Goal: Task Accomplishment & Management: Complete application form

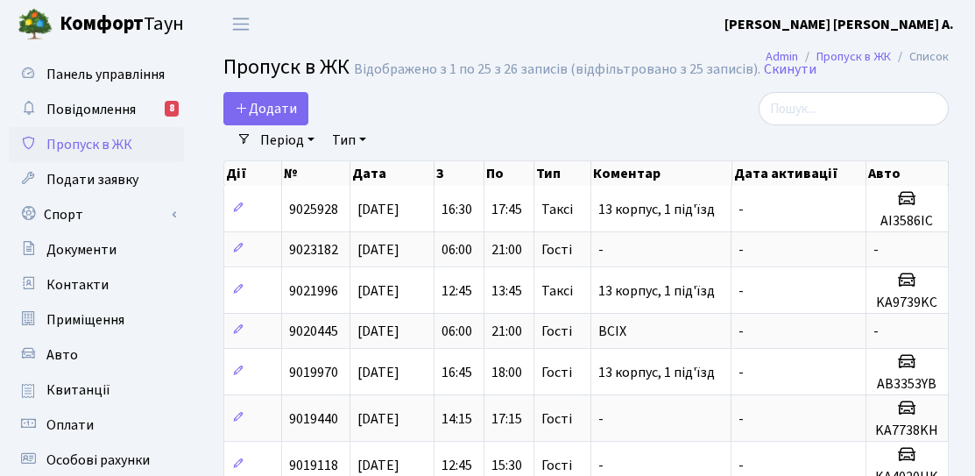
select select "25"
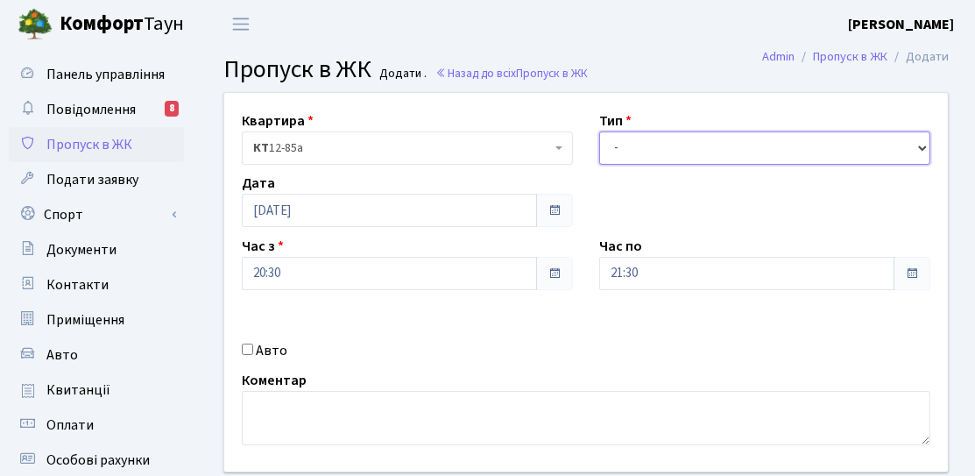
click at [697, 159] on select "- Доставка Таксі Гості Сервіс" at bounding box center [764, 147] width 331 height 33
select select "3"
click at [599, 131] on select "- Доставка Таксі Гості Сервіс" at bounding box center [764, 147] width 331 height 33
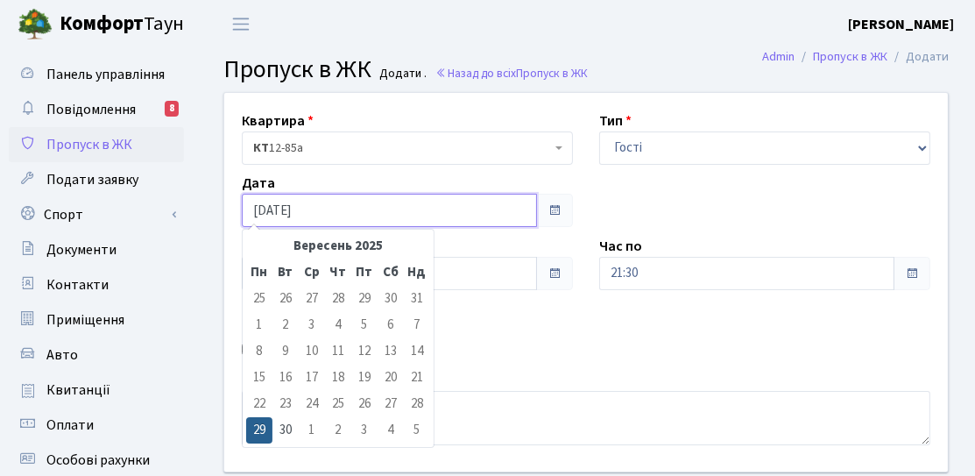
click at [434, 208] on input "[DATE]" at bounding box center [389, 210] width 295 height 33
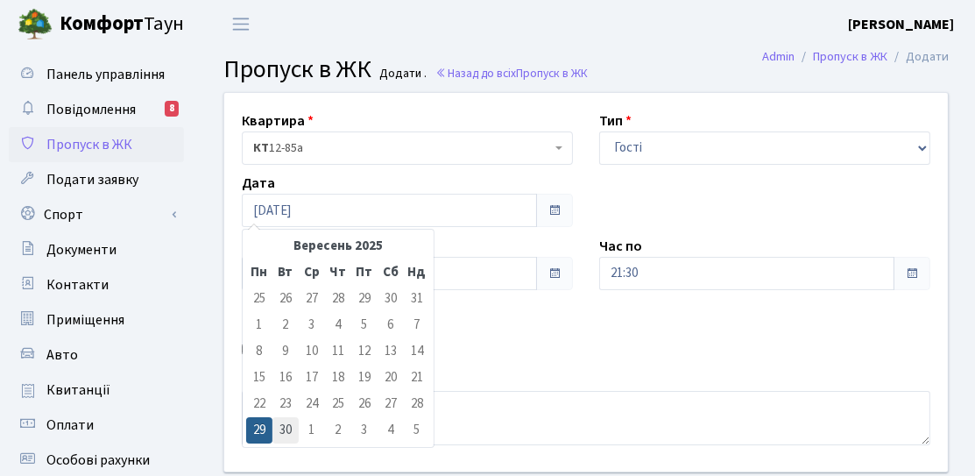
click at [293, 434] on td "30" at bounding box center [285, 430] width 26 height 26
type input "[DATE]"
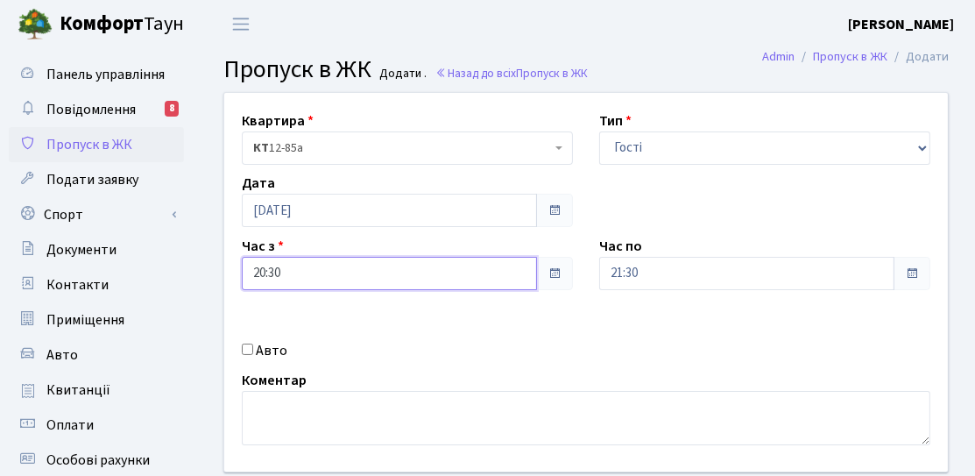
drag, startPoint x: 385, startPoint y: 280, endPoint x: 387, endPoint y: 265, distance: 15.0
click at [386, 280] on input "20:30" at bounding box center [389, 273] width 295 height 33
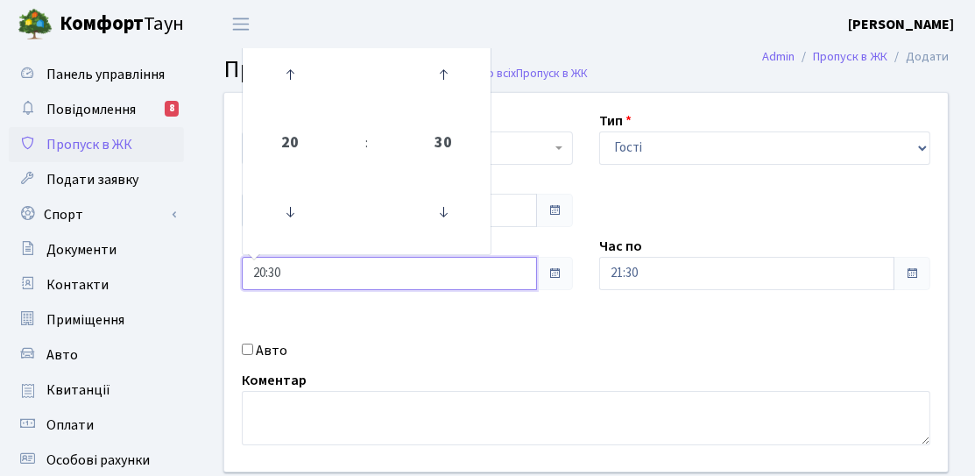
click at [306, 110] on td at bounding box center [290, 75] width 88 height 76
click at [302, 105] on link at bounding box center [291, 74] width 52 height 63
click at [282, 93] on icon at bounding box center [289, 74] width 47 height 47
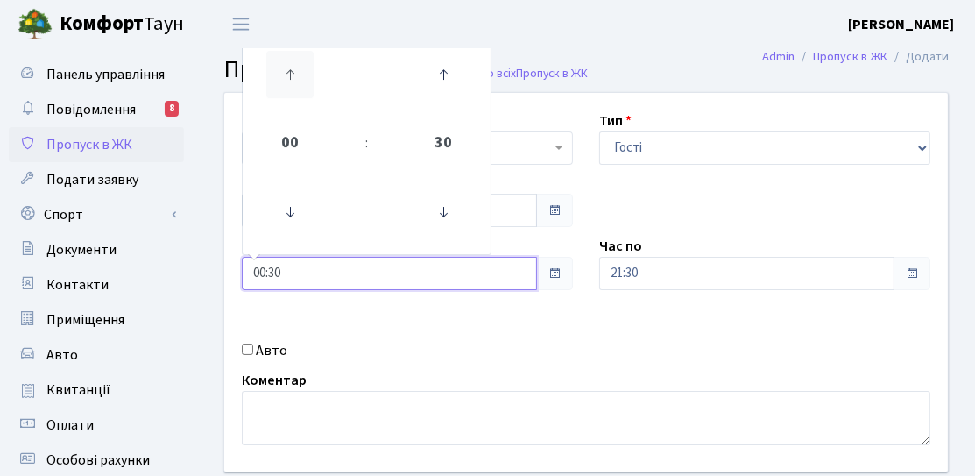
click at [282, 93] on icon at bounding box center [289, 74] width 47 height 47
click at [283, 93] on icon at bounding box center [289, 74] width 47 height 47
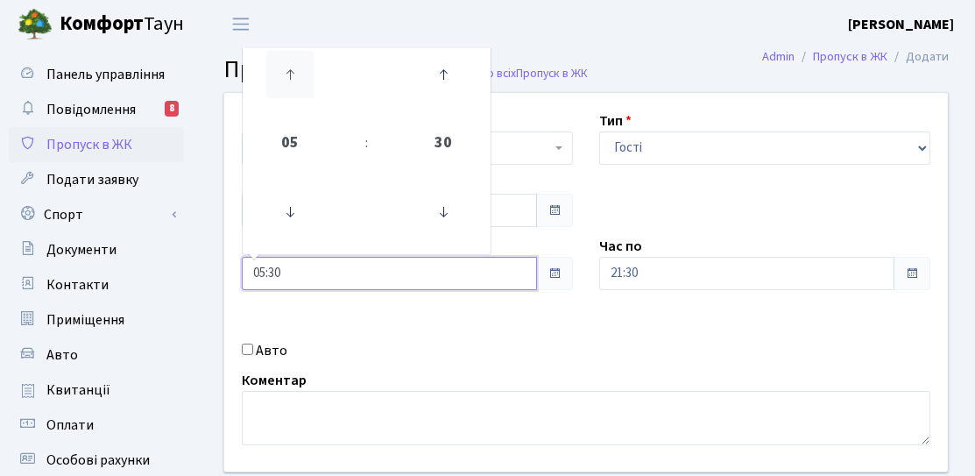
click at [283, 93] on icon at bounding box center [289, 74] width 47 height 47
click at [449, 223] on icon at bounding box center [443, 211] width 47 height 47
click at [448, 221] on icon at bounding box center [443, 211] width 47 height 47
type input "06:00"
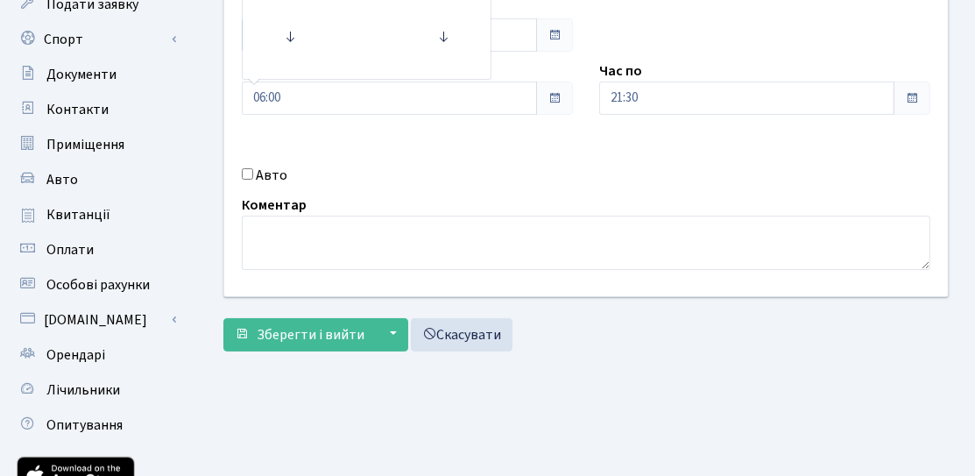
click at [714, 116] on div "Квартира <b>КТ</b>&nbsp;&nbsp;&nbsp;&nbsp;12-85а КТ 12-85а Тип - Доставка Таксі…" at bounding box center [586, 107] width 750 height 378
click at [710, 106] on input "21:30" at bounding box center [746, 97] width 295 height 33
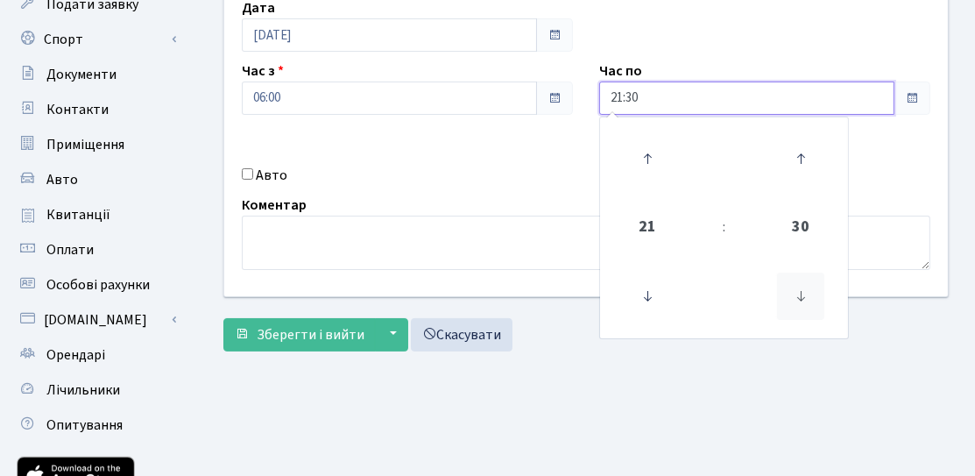
click at [804, 300] on icon at bounding box center [800, 295] width 47 height 47
type input "21:00"
click at [541, 150] on div "Квартира <b>КТ</b>&nbsp;&nbsp;&nbsp;&nbsp;12-85а КТ 12-85а Тип - Доставка Таксі…" at bounding box center [586, 107] width 750 height 378
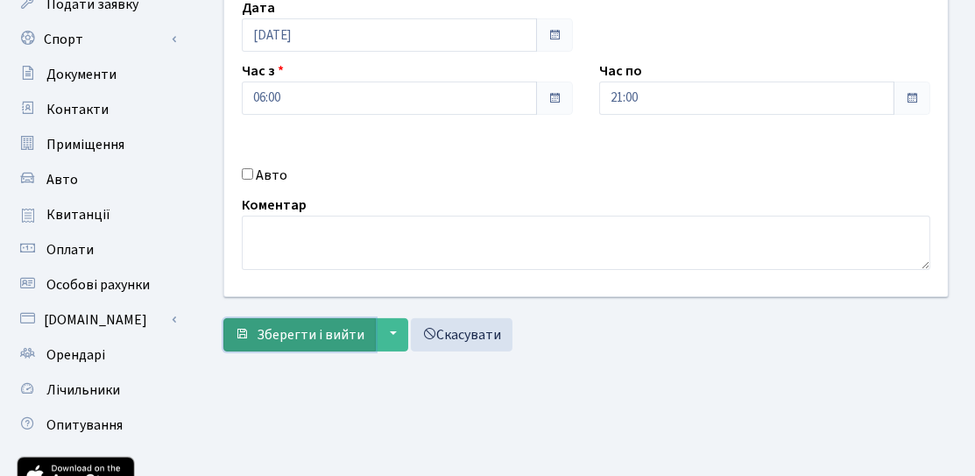
click at [304, 343] on button "Зберегти і вийти" at bounding box center [299, 334] width 152 height 33
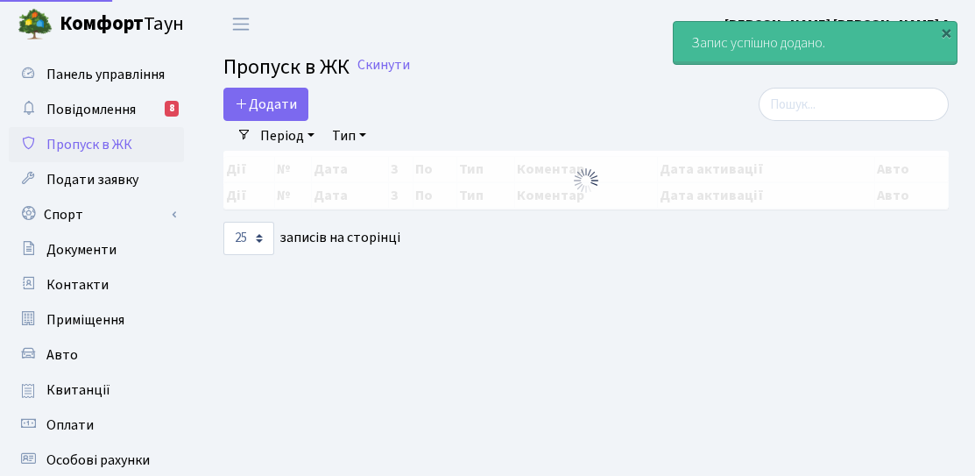
select select "25"
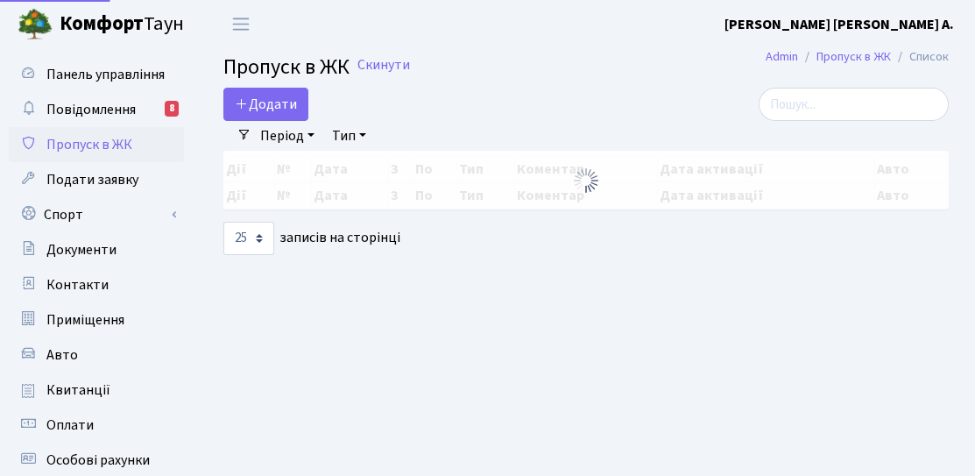
select select "25"
